Goal: Information Seeking & Learning: Learn about a topic

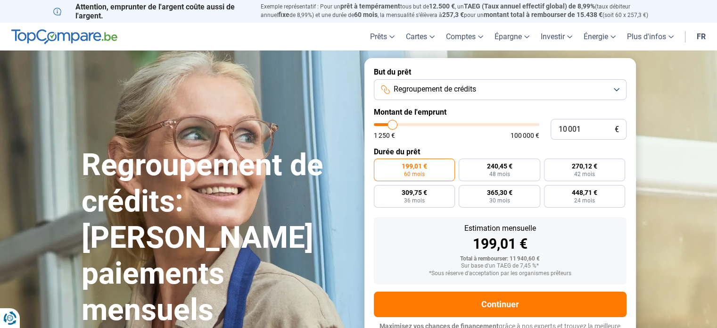
type input "11 500"
type input "11500"
type input "12 500"
type input "12500"
type input "15 250"
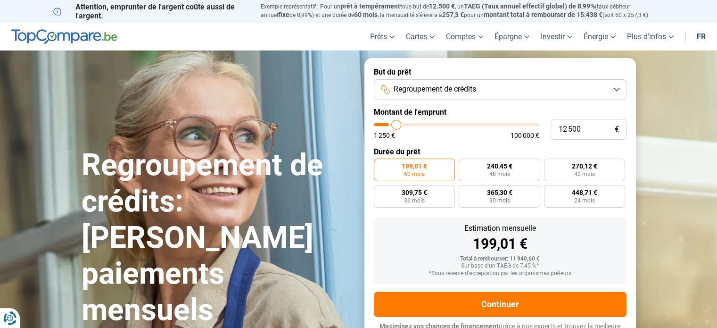
type input "15250"
type input "19 000"
type input "19000"
type input "28 000"
type input "28000"
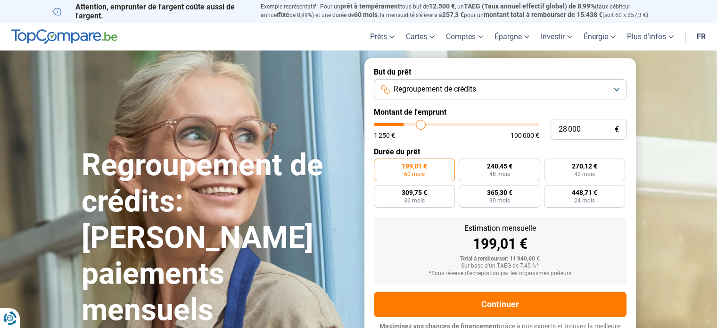
type input "36 000"
type input "36000"
type input "48 000"
type input "48000"
type input "63 000"
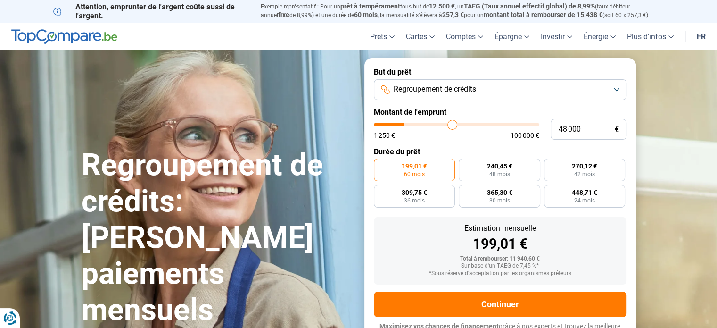
type input "63000"
type input "74 000"
type input "74000"
type input "82 500"
type input "82500"
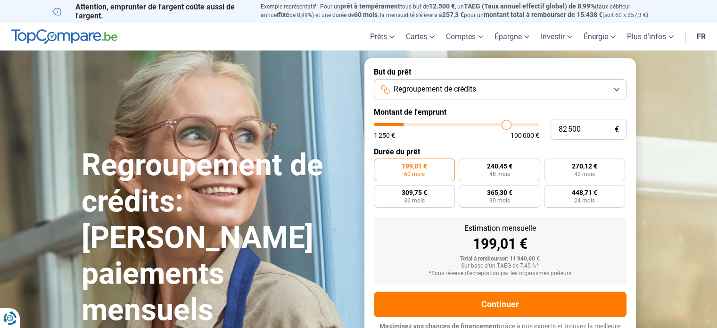
type input "89 000"
type input "89000"
type input "94 500"
type input "94500"
type input "97 750"
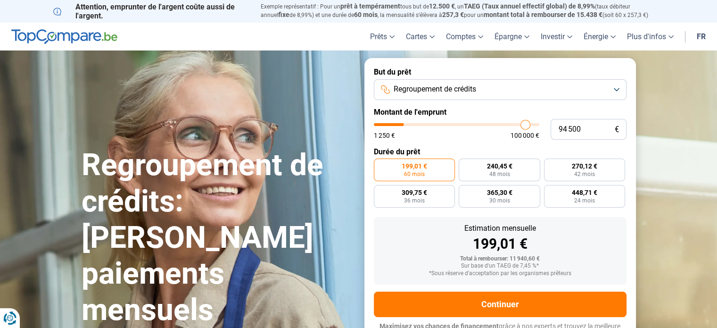
type input "97750"
type input "99 750"
type input "99750"
type input "100 000"
type input "100000"
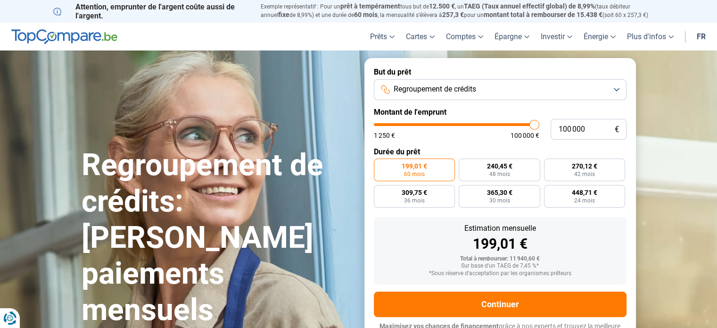
type input "99 750"
type input "99750"
type input "98 500"
type input "98500"
type input "96 750"
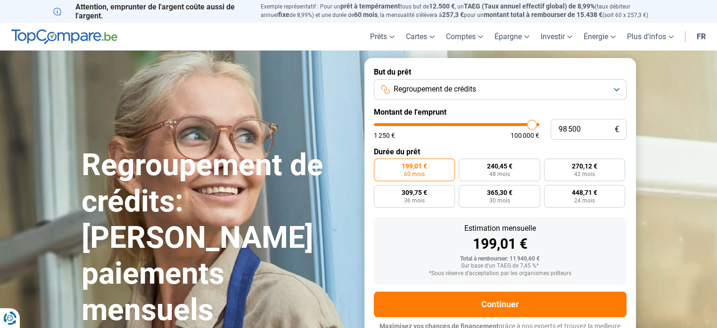
type input "96750"
type input "95 750"
type input "95750"
type input "95 500"
type input "95500"
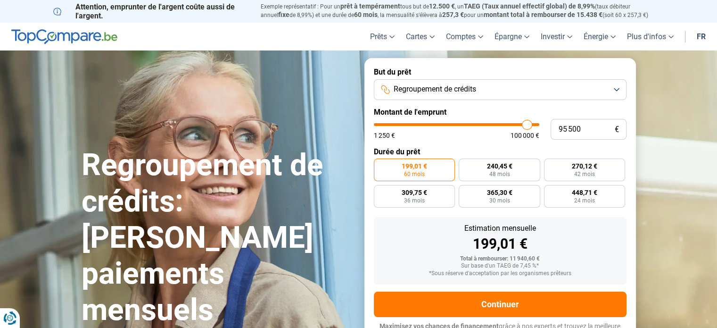
type input "95 250"
type input "95250"
type input "94 500"
type input "94500"
type input "92 750"
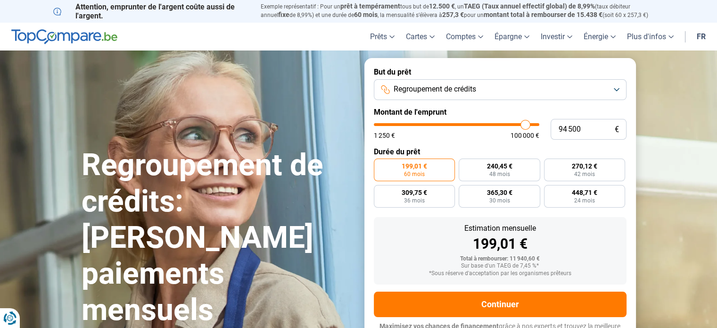
type input "92750"
type input "91 750"
type input "91750"
type input "89 750"
type input "89750"
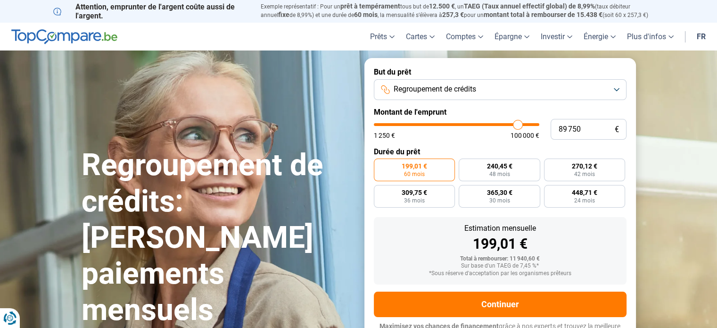
type input "89 000"
type input "89000"
type input "88 750"
type input "88750"
type input "88 250"
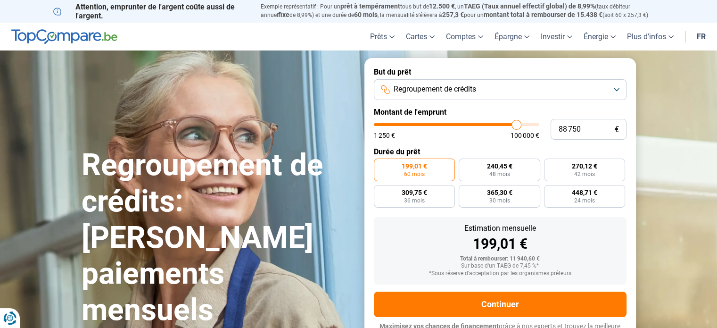
type input "88250"
type input "87 250"
type input "87250"
type input "86 000"
type input "86000"
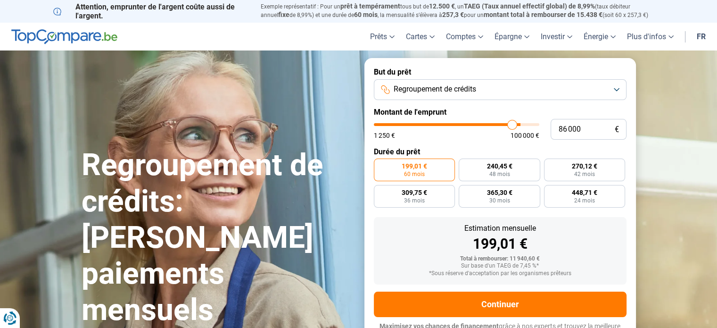
type input "85 750"
type input "85750"
type input "85 500"
type input "85500"
type input "84 750"
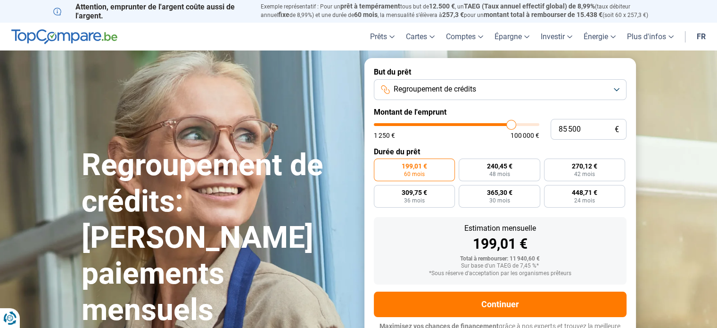
type input "84750"
type input "83 750"
type input "83750"
type input "81 250"
type input "81250"
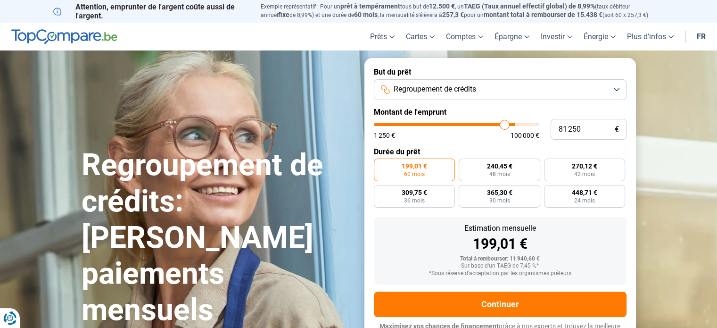
type input "79 000"
type input "79000"
type input "75 500"
type input "75500"
type input "72 000"
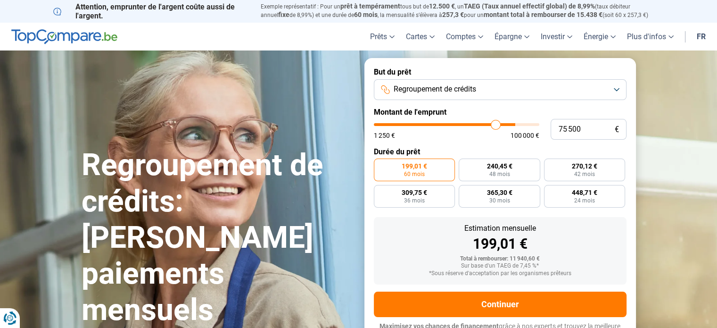
type input "72000"
type input "69 750"
type input "69750"
type input "69 000"
type input "69000"
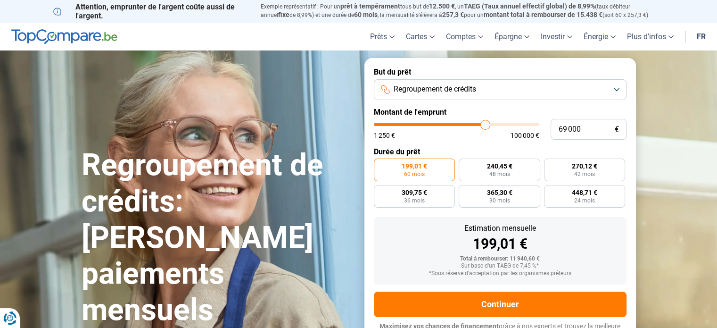
type input "68 750"
type input "68750"
type input "68 000"
type input "68000"
type input "67 000"
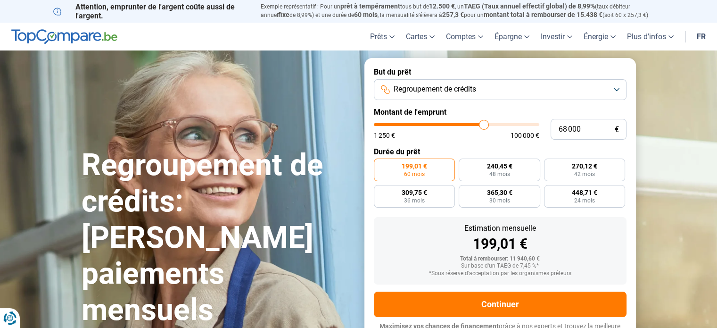
type input "67000"
type input "66 500"
type input "66500"
type input "66 000"
type input "66000"
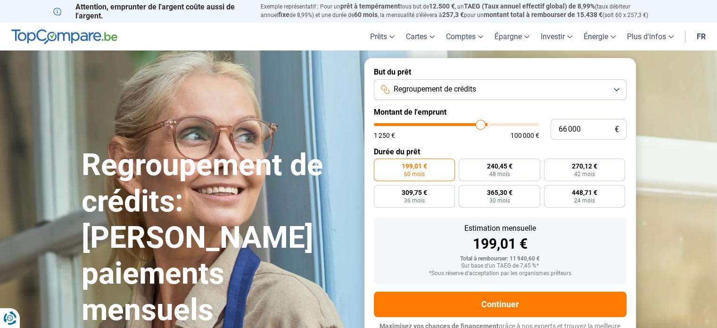
type input "65 500"
type input "65500"
type input "65 250"
type input "65250"
type input "64 750"
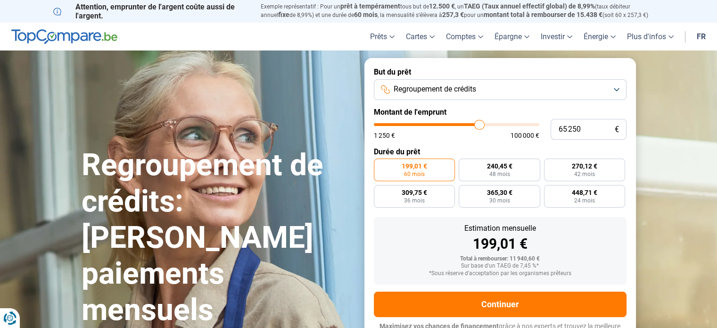
type input "64750"
type input "64 000"
type input "64000"
type input "62 750"
type input "62750"
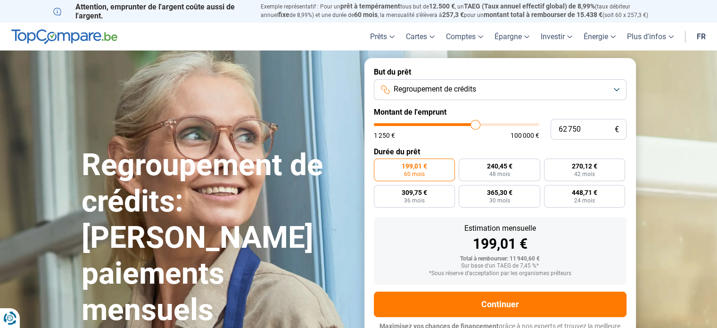
type input "61 000"
type input "61000"
type input "60 000"
type input "60000"
type input "58 750"
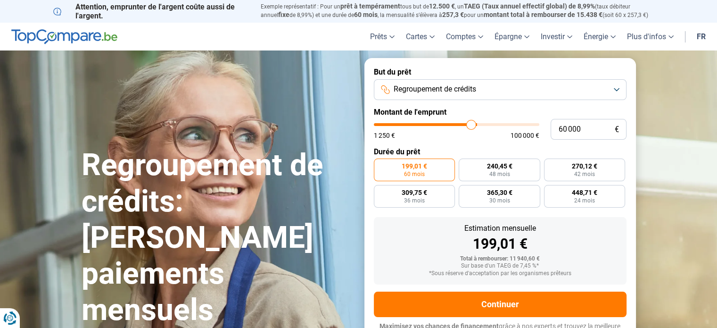
type input "58750"
type input "58 500"
type input "58500"
type input "57 750"
type input "57750"
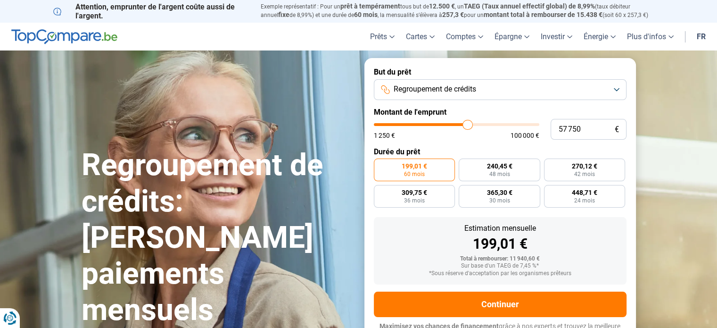
type input "57 000"
type input "57000"
type input "56 000"
type input "56000"
type input "53 750"
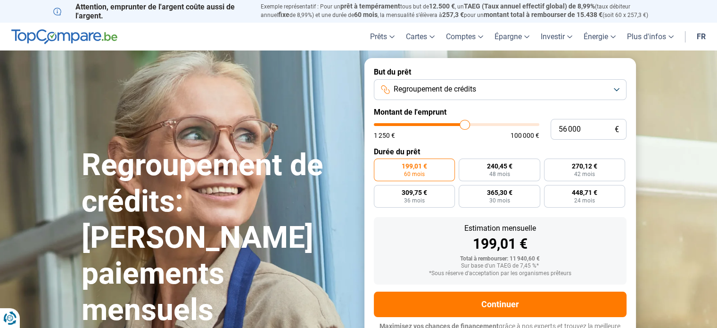
type input "53750"
type input "52 000"
type input "52000"
type input "50 750"
type input "50750"
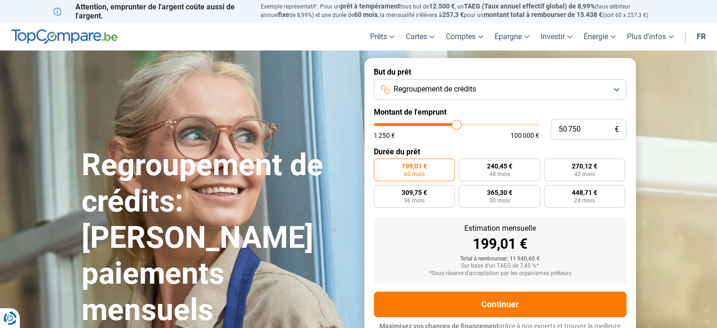
type input "49 750"
type input "49750"
type input "49 000"
type input "49000"
type input "48 250"
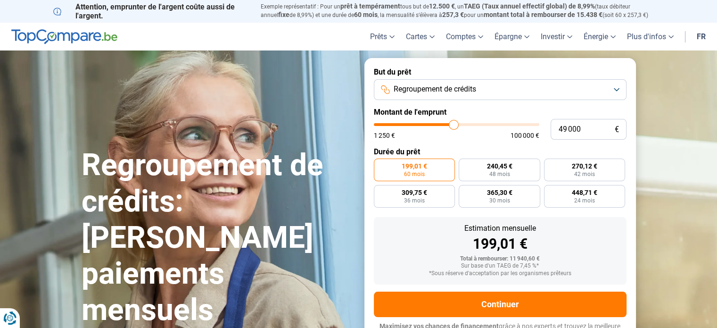
type input "48250"
type input "46 750"
type input "46750"
type input "46 500"
type input "46500"
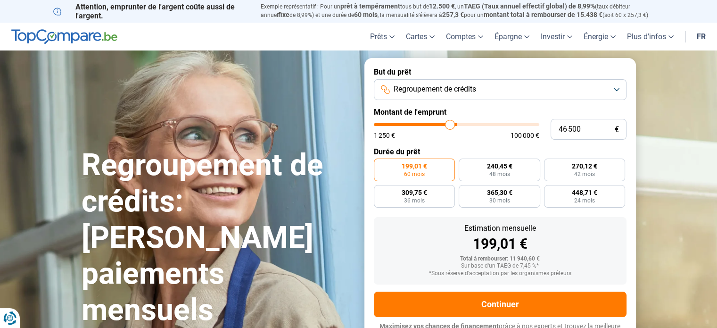
type input "46 250"
type input "46250"
type input "46 000"
type input "46000"
type input "45 250"
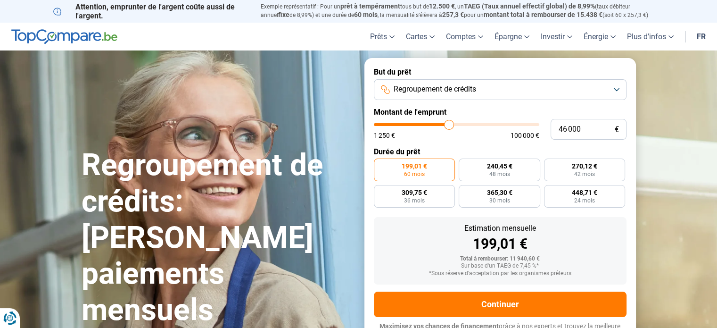
type input "45250"
type input "44 250"
type input "44250"
type input "42 250"
type input "42250"
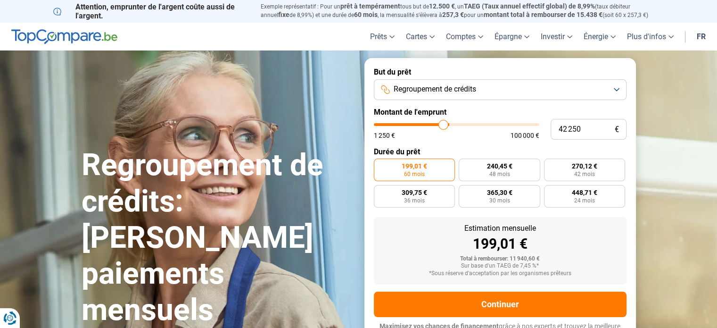
type input "41 250"
type input "41250"
type input "40 500"
type input "40500"
type input "38 750"
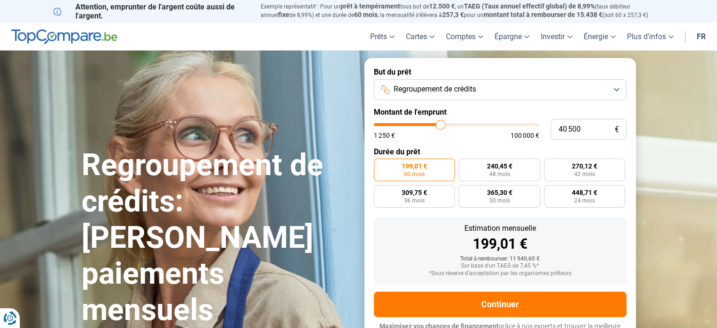
type input "38750"
type input "37 000"
type input "37000"
type input "34 250"
type input "34250"
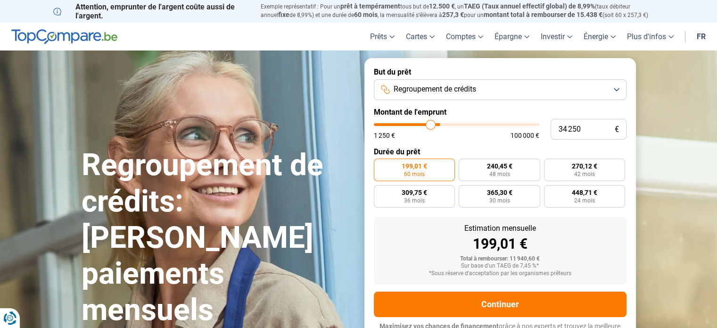
type input "33 000"
type input "33000"
type input "32 500"
type input "32500"
type input "32 750"
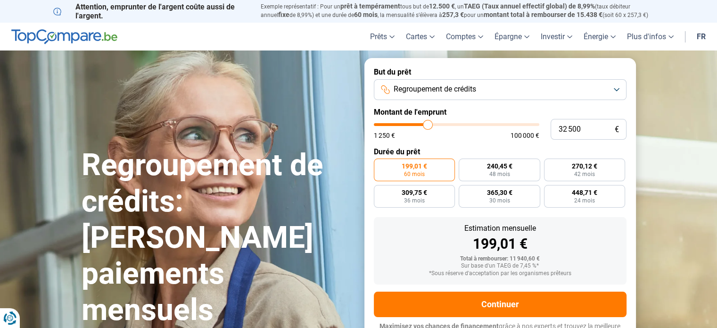
type input "32750"
type input "33 500"
type input "33500"
type input "34 500"
type input "34500"
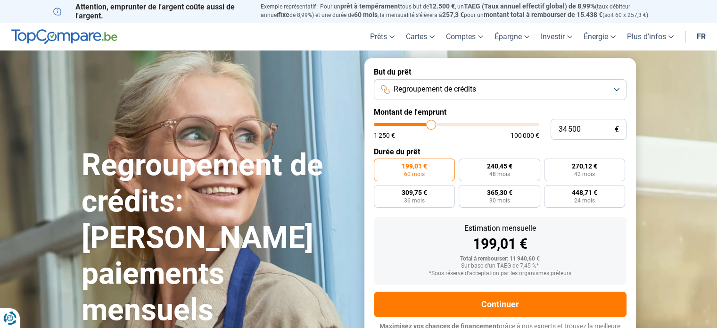
type input "35 750"
type input "35750"
type input "36 000"
type input "36000"
type input "36 250"
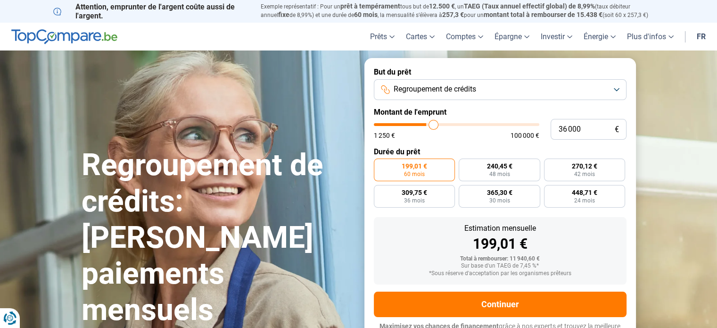
type input "36250"
type input "36 500"
type input "36500"
type input "37 000"
type input "37000"
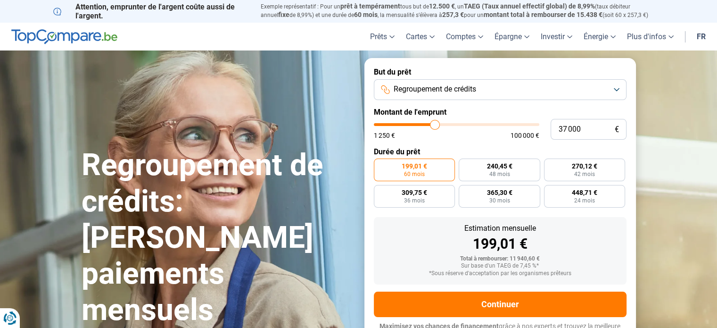
type input "37 250"
drag, startPoint x: 394, startPoint y: 120, endPoint x: 435, endPoint y: 126, distance: 41.5
type input "37250"
click at [435, 126] on input "range" at bounding box center [456, 124] width 165 height 3
radio input "false"
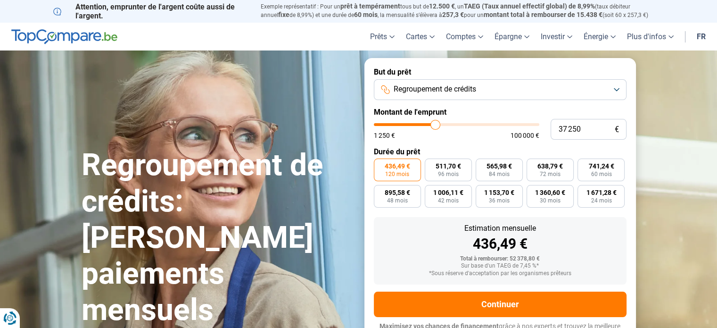
scroll to position [13, 0]
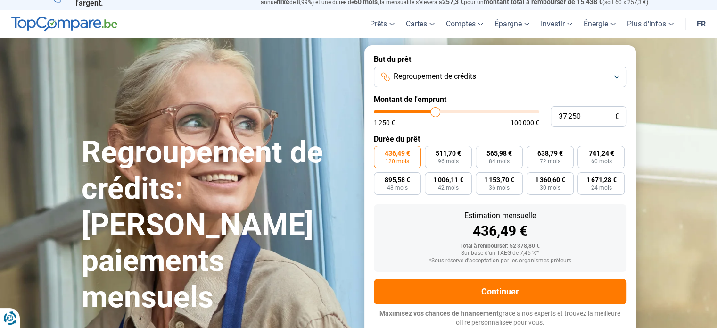
type input "37 000"
type input "37000"
type input "36 500"
type input "36500"
type input "36 000"
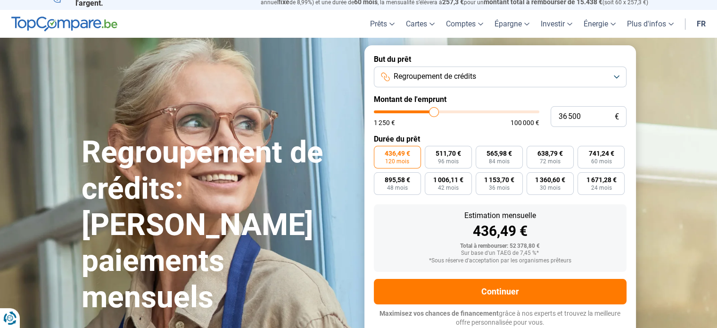
type input "36000"
type input "35 750"
type input "35750"
type input "35 500"
type input "35500"
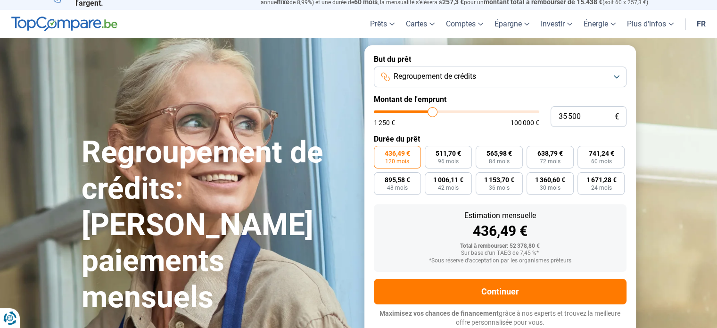
type input "35 250"
type input "35250"
type input "35 000"
type input "35000"
type input "34 250"
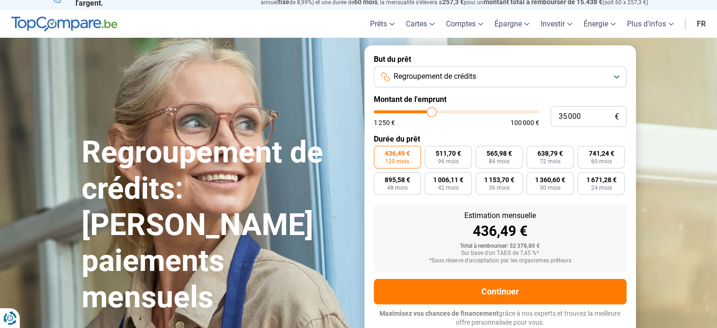
type input "34250"
type input "33 500"
type input "33500"
type input "33 000"
type input "33000"
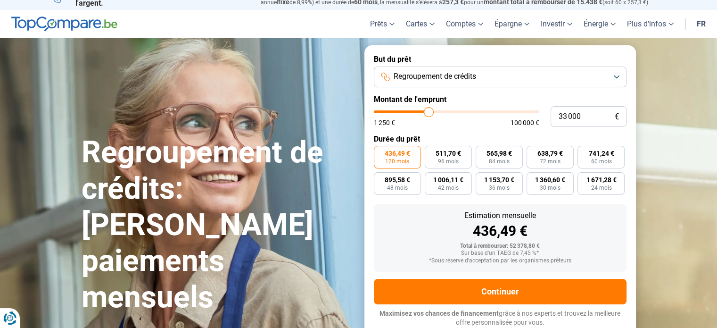
type input "32 750"
type input "32750"
type input "32 500"
type input "32500"
type input "32 250"
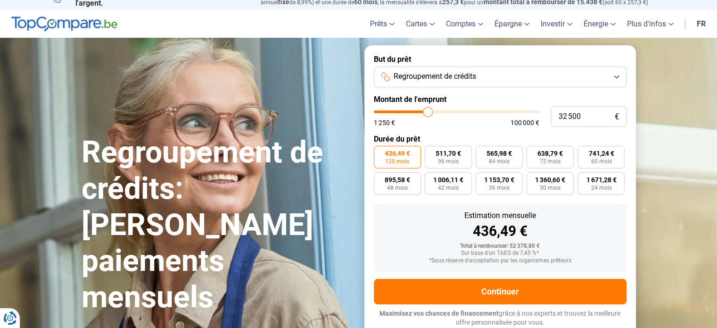
type input "32250"
type input "32 500"
drag, startPoint x: 436, startPoint y: 110, endPoint x: 429, endPoint y: 109, distance: 6.7
click at [429, 110] on input "range" at bounding box center [456, 111] width 165 height 3
